Goal: Check status

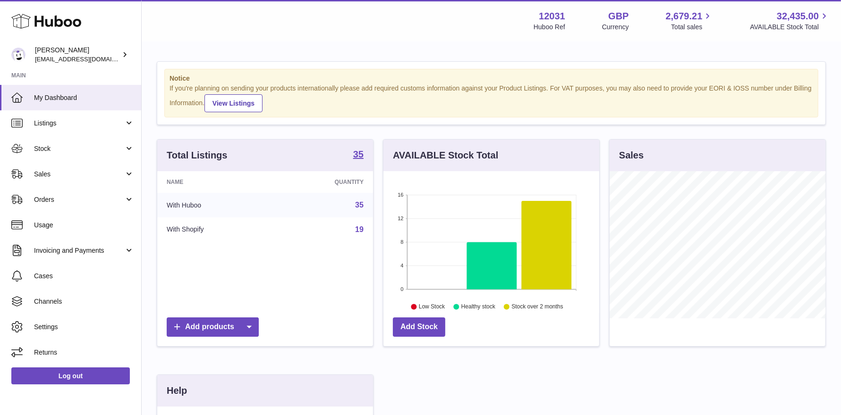
click at [74, 154] on link "Stock" at bounding box center [70, 148] width 141 height 25
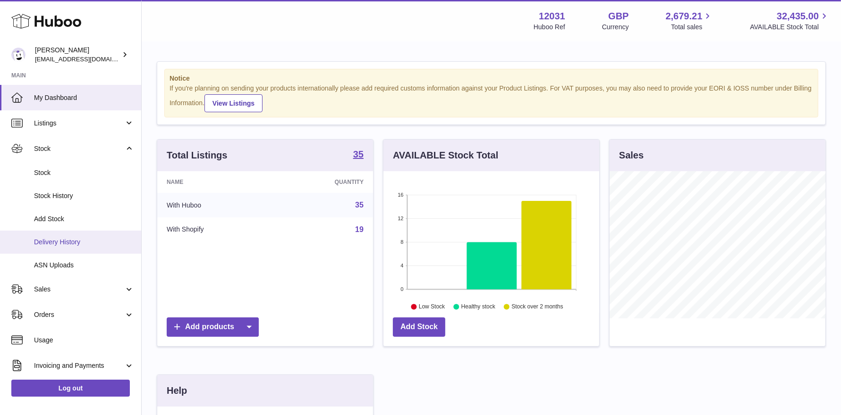
click at [70, 243] on span "Delivery History" at bounding box center [84, 242] width 100 height 9
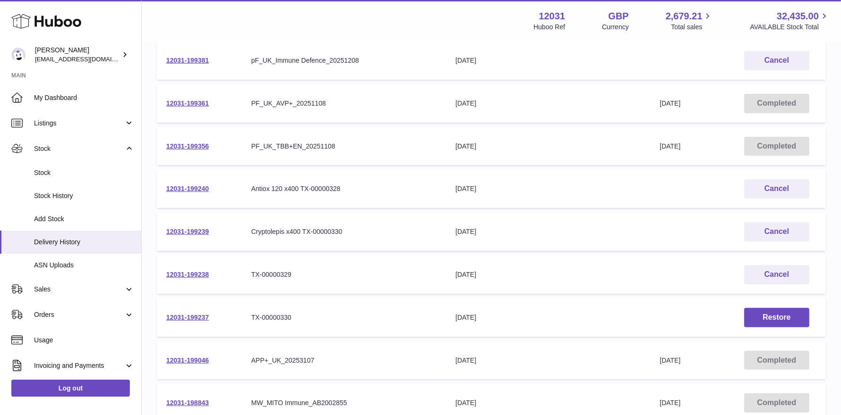
scroll to position [145, 0]
click at [196, 359] on link "12031-199046" at bounding box center [187, 361] width 42 height 8
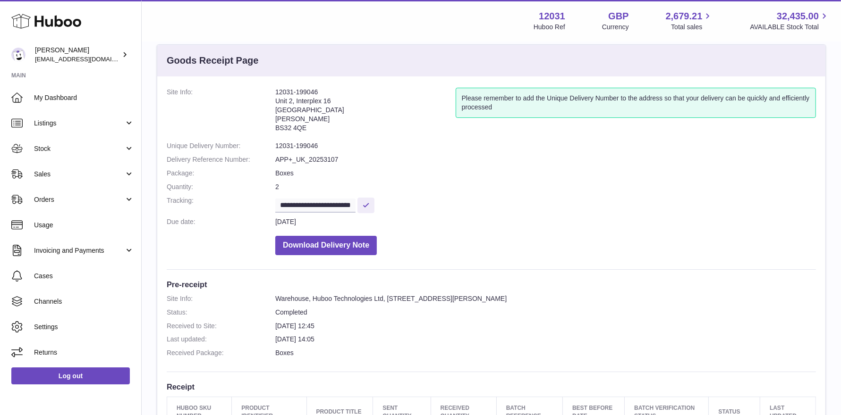
scroll to position [166, 0]
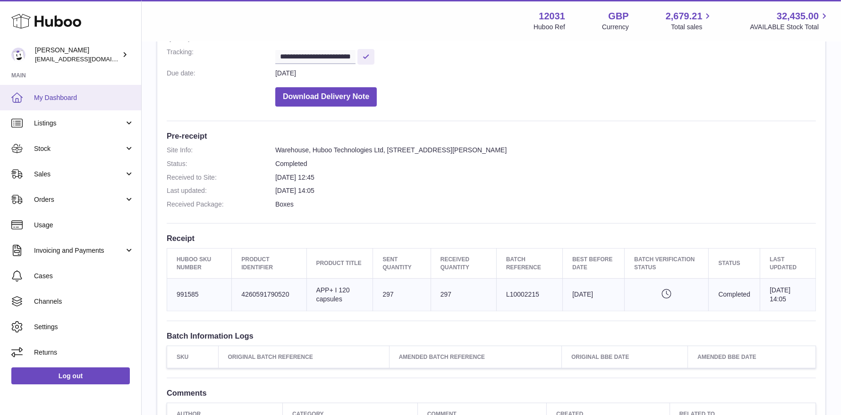
click at [107, 100] on span "My Dashboard" at bounding box center [84, 97] width 100 height 9
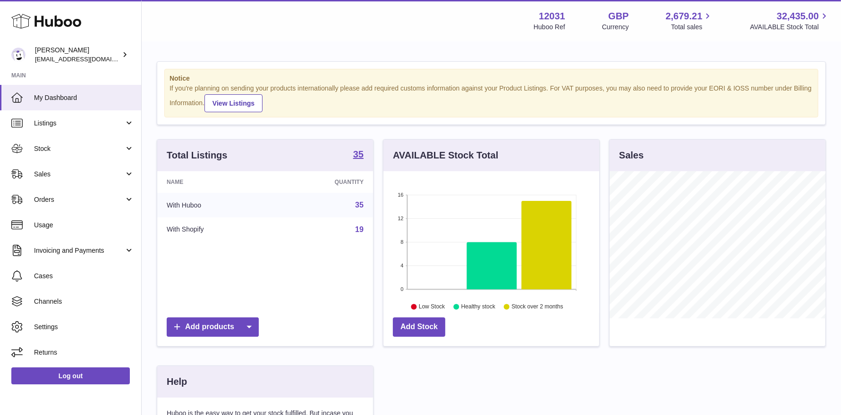
scroll to position [147, 216]
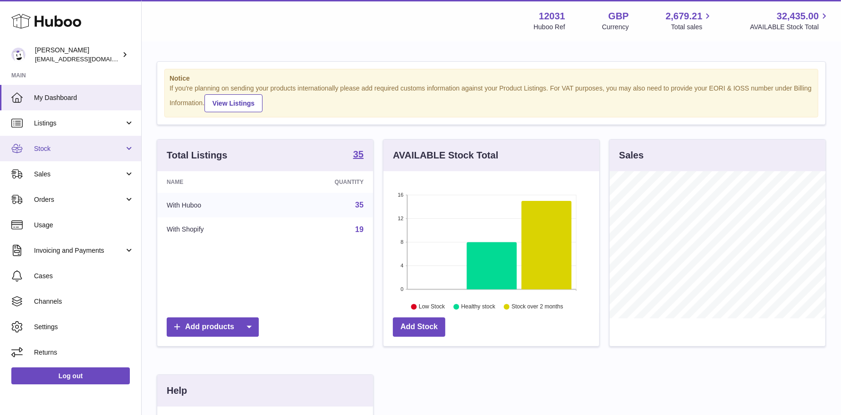
click at [85, 145] on span "Stock" at bounding box center [79, 148] width 90 height 9
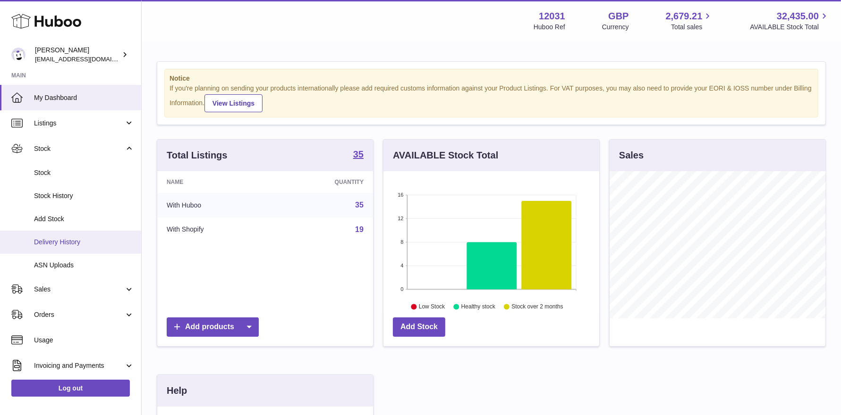
click at [85, 236] on link "Delivery History" at bounding box center [70, 242] width 141 height 23
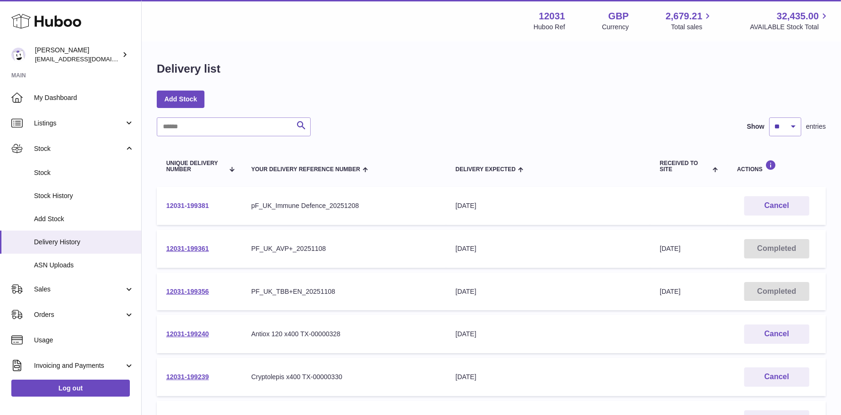
click at [187, 209] on link "12031-199381" at bounding box center [187, 206] width 42 height 8
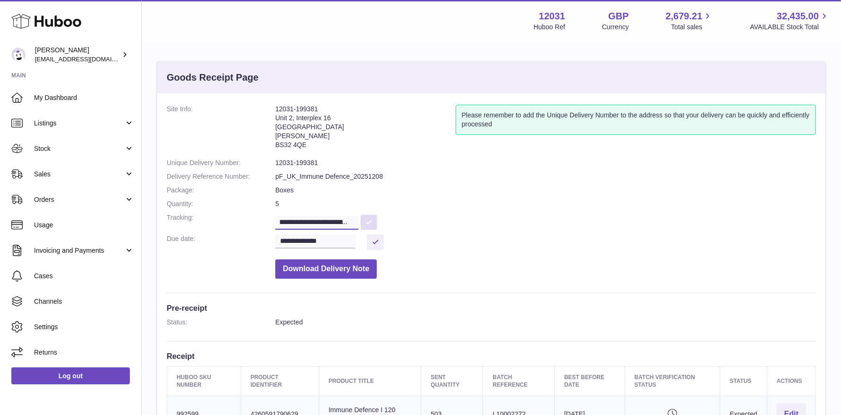
scroll to position [0, 67]
drag, startPoint x: 326, startPoint y: 223, endPoint x: 300, endPoint y: 221, distance: 26.0
click at [300, 221] on input "**********" at bounding box center [316, 223] width 83 height 14
